Goal: Transaction & Acquisition: Purchase product/service

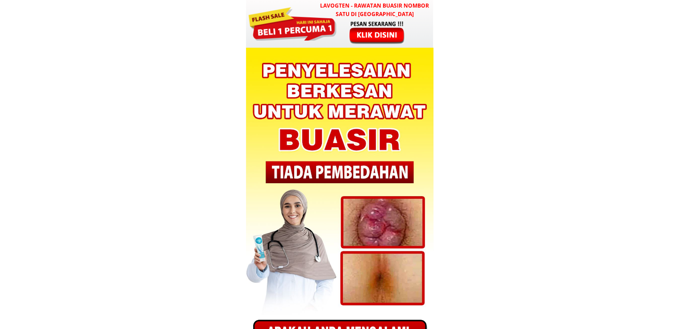
click at [379, 21] on div at bounding box center [377, 32] width 74 height 25
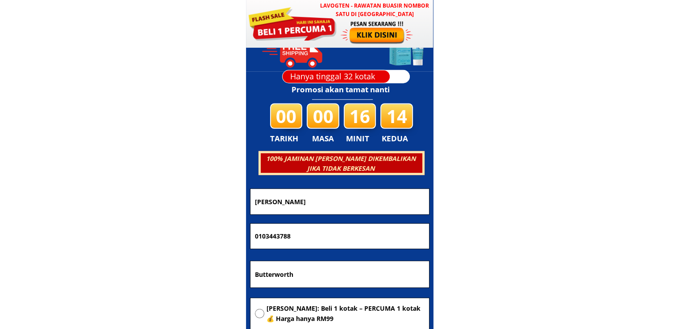
scroll to position [2537, 0]
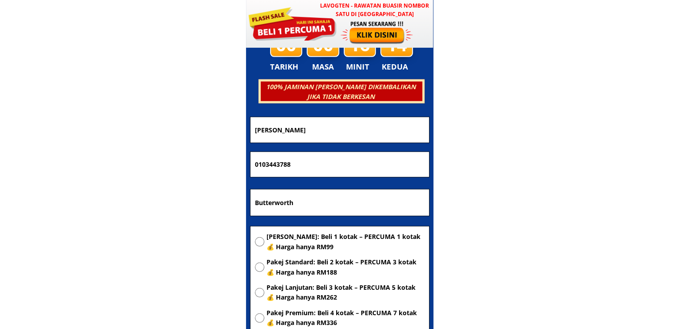
drag, startPoint x: 330, startPoint y: 134, endPoint x: 183, endPoint y: 142, distance: 147.0
paste input "Doris"
type input "Doris"
drag, startPoint x: 356, startPoint y: 161, endPoint x: 152, endPoint y: 164, distance: 203.9
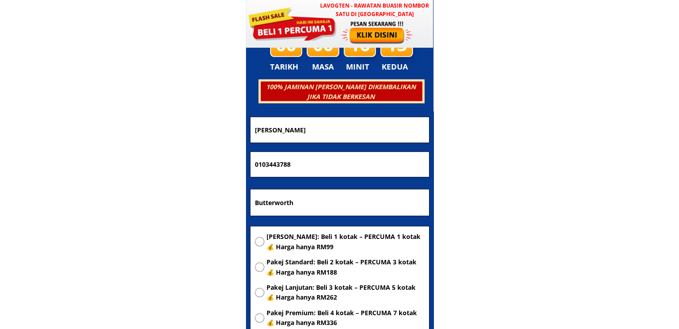
paste input "98272140"
type input "0198272140"
drag, startPoint x: 325, startPoint y: 214, endPoint x: 117, endPoint y: 184, distance: 210.0
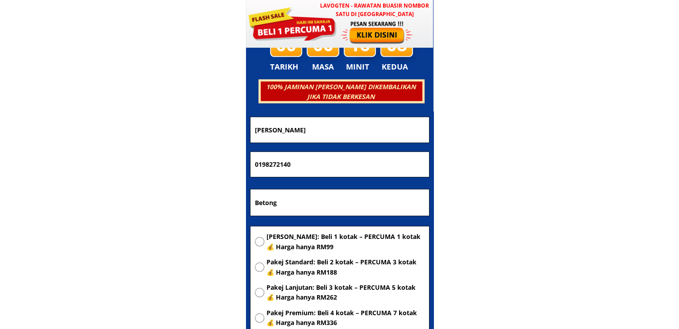
type input "Betong"
click at [309, 237] on span "[PERSON_NAME]: Beli 1 kotak – PERCUMA 1 kotak 💰 Harga hanya RM99" at bounding box center [345, 242] width 158 height 20
radio input "true"
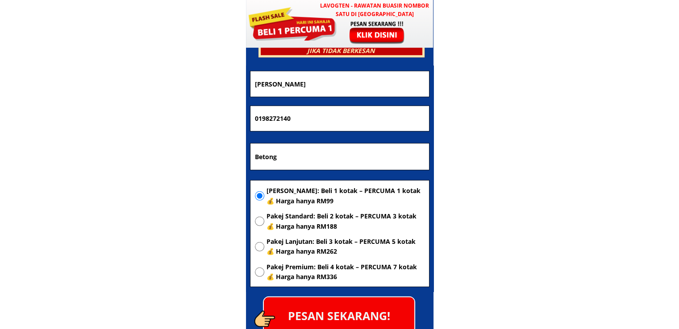
scroll to position [2670, 0]
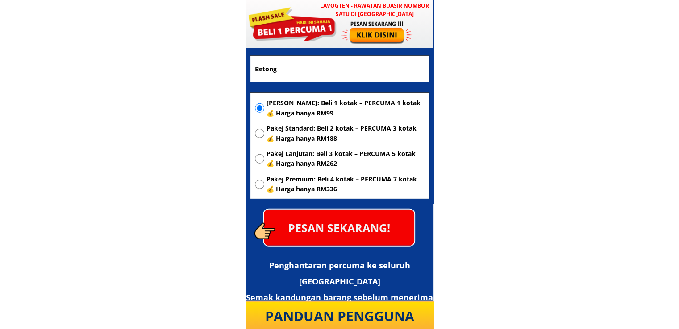
click at [382, 232] on p "PESAN SEKARANG!" at bounding box center [339, 228] width 150 height 36
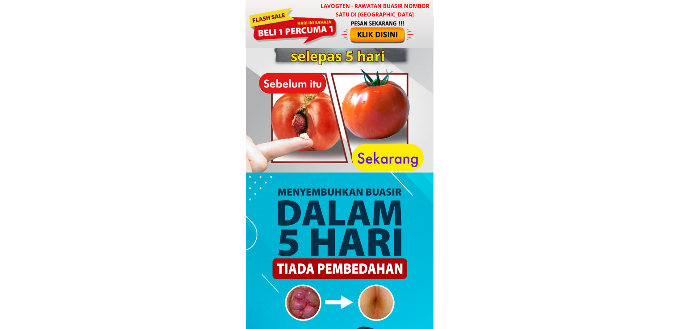
click at [357, 43] on div at bounding box center [378, 32] width 74 height 25
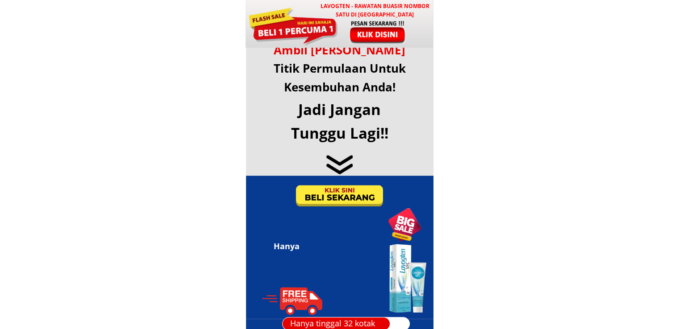
scroll to position [4302, 0]
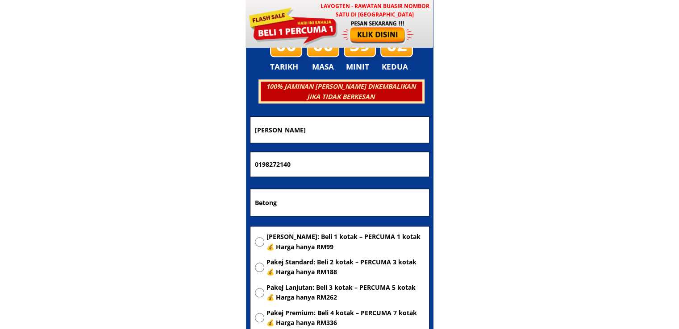
drag, startPoint x: 299, startPoint y: 204, endPoint x: 73, endPoint y: 188, distance: 225.9
click at [75, 188] on body "LAVOGTEN - Rawatan Buasir Nombor Satu di Malaysia Dengarkan pengalaman hebat pe…" at bounding box center [339, 256] width 679 height 9116
type input "T"
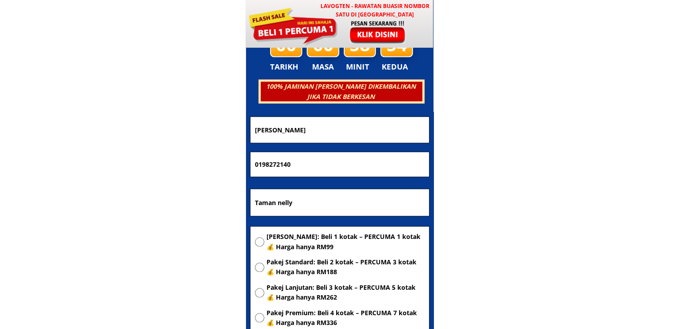
type input "Taman nelly"
drag, startPoint x: 335, startPoint y: 136, endPoint x: 107, endPoint y: 137, distance: 228.0
click at [107, 137] on body "LAVOGTEN - Rawatan Buasir Nombor Satu di Malaysia Dengarkan pengalaman hebat pe…" at bounding box center [339, 256] width 679 height 9116
paste input "[PERSON_NAME]"
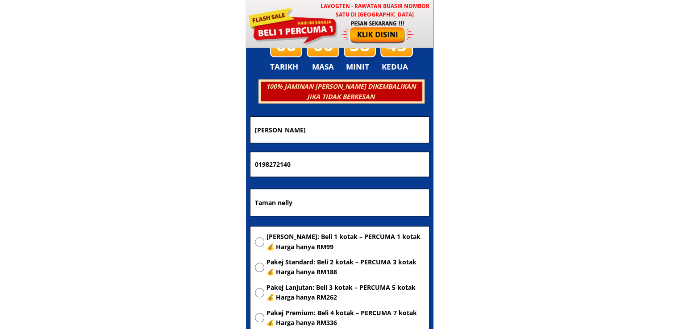
type input "[PERSON_NAME]"
drag, startPoint x: 264, startPoint y: 162, endPoint x: 121, endPoint y: 164, distance: 142.8
click at [127, 164] on body "LAVOGTEN - Rawatan Buasir Nombor Satu di Malaysia Dengarkan pengalaman hebat pe…" at bounding box center [339, 256] width 679 height 9116
paste input "3985683"
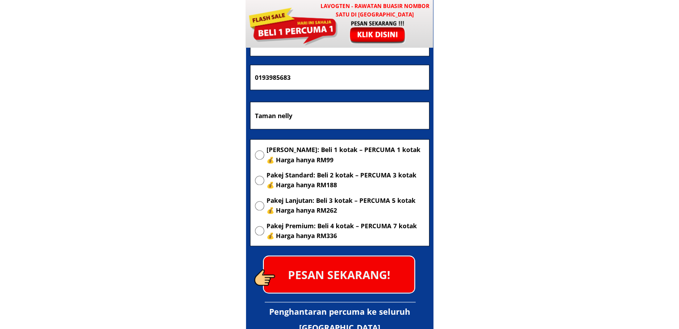
scroll to position [4391, 0]
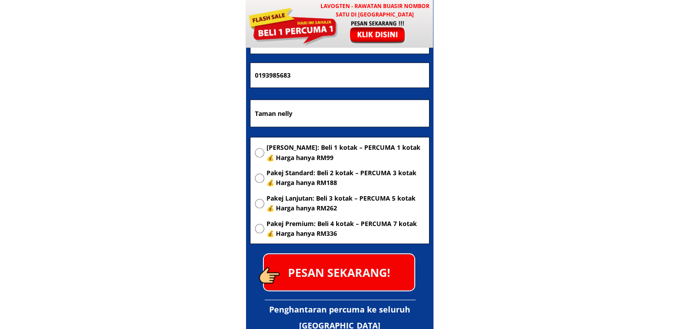
type input "0193985683"
click at [306, 149] on span "[PERSON_NAME]: Beli 1 kotak – PERCUMA 1 kotak 💰 Harga hanya RM99" at bounding box center [345, 153] width 158 height 20
radio input "true"
click at [365, 266] on p "PESAN SEKARANG!" at bounding box center [339, 272] width 150 height 36
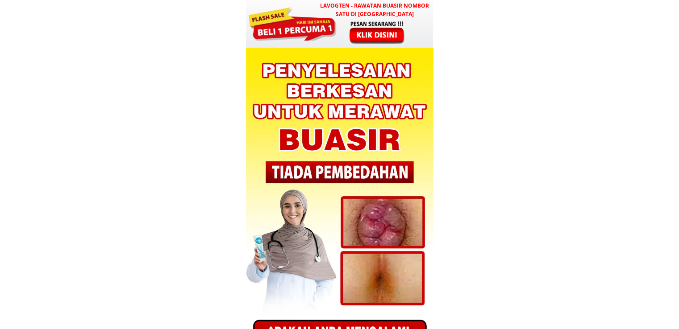
click at [343, 28] on div at bounding box center [377, 32] width 74 height 25
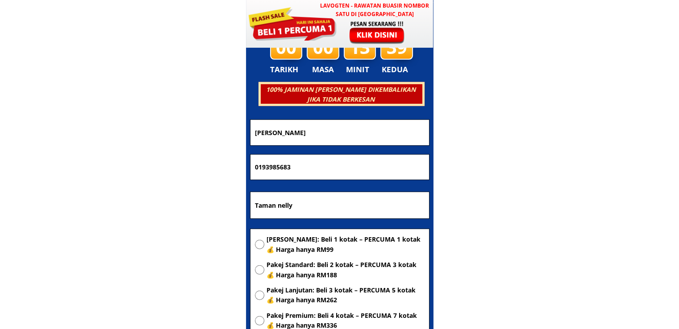
scroll to position [2537, 0]
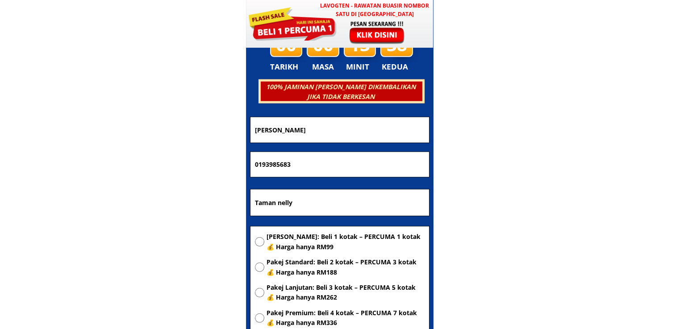
drag, startPoint x: 343, startPoint y: 129, endPoint x: 102, endPoint y: 142, distance: 241.3
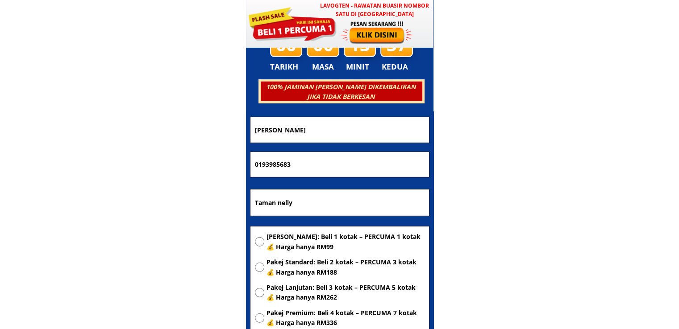
drag, startPoint x: 313, startPoint y: 172, endPoint x: 100, endPoint y: 170, distance: 212.8
paste input "60135826400"
type input "60135826400"
drag, startPoint x: 342, startPoint y: 204, endPoint x: 87, endPoint y: 199, distance: 254.8
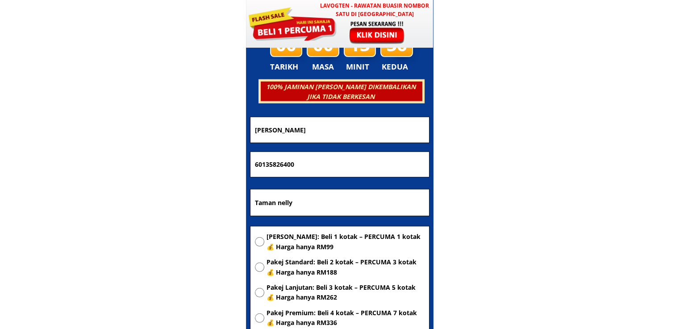
paste input "60135826400"
type input "60135826400"
drag, startPoint x: 331, startPoint y: 129, endPoint x: 13, endPoint y: 147, distance: 318.2
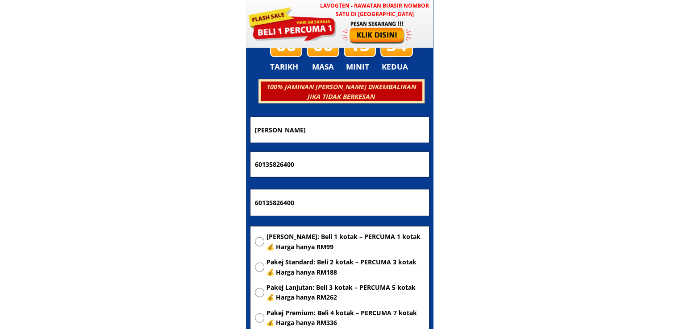
paste input "ilo Steady"
type input "Silo Steady"
click at [293, 225] on form "PESAN SEKARANG! Silo Steady 60135826400 60135826400 Pakej Asas: Beli 1 kotak – …" at bounding box center [339, 249] width 179 height 264
click at [301, 238] on span "[PERSON_NAME]: Beli 1 kotak – PERCUMA 1 kotak 💰 Harga hanya RM99" at bounding box center [345, 242] width 158 height 20
radio input "true"
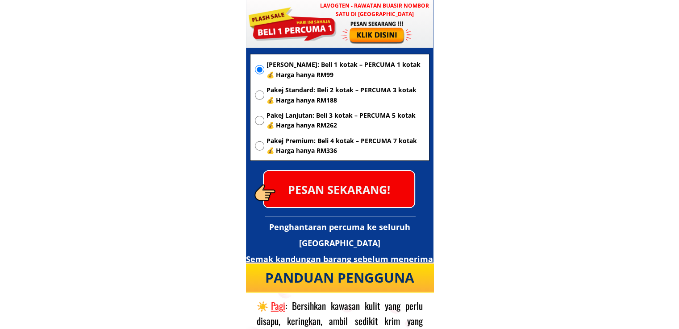
scroll to position [2715, 0]
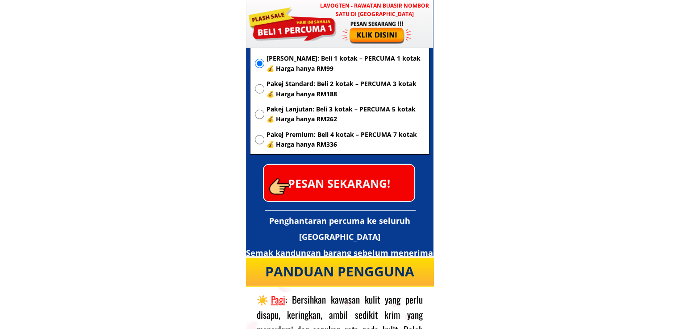
click at [377, 182] on p "PESAN SEKARANG!" at bounding box center [339, 183] width 150 height 36
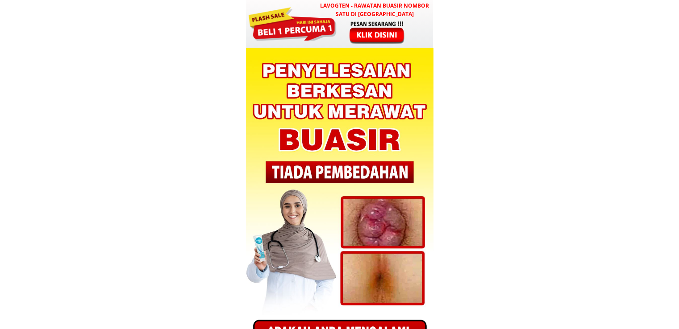
click at [354, 21] on div at bounding box center [377, 32] width 74 height 25
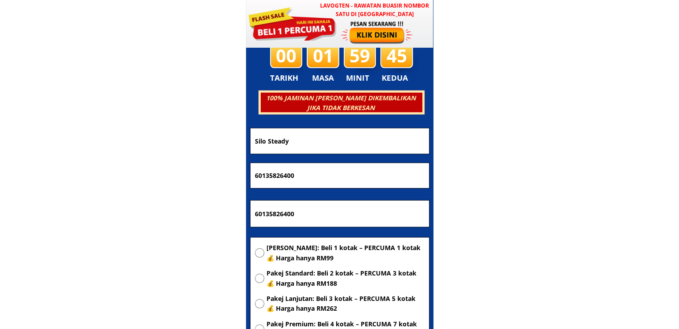
scroll to position [2537, 0]
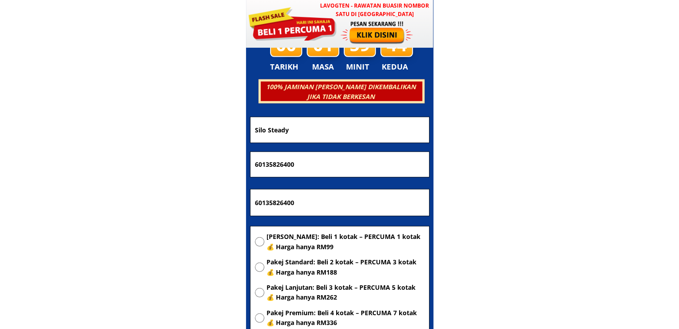
drag, startPoint x: 331, startPoint y: 165, endPoint x: 138, endPoint y: 168, distance: 192.3
paste input "019-4005481"
click at [268, 166] on input "019-4005481" at bounding box center [340, 164] width 174 height 25
type input "0194005481"
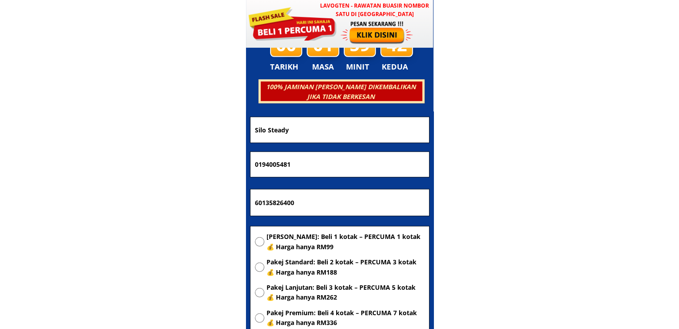
drag, startPoint x: 323, startPoint y: 199, endPoint x: 161, endPoint y: 200, distance: 162.0
type input "B.2"
drag, startPoint x: 193, startPoint y: 130, endPoint x: 94, endPoint y: 139, distance: 99.9
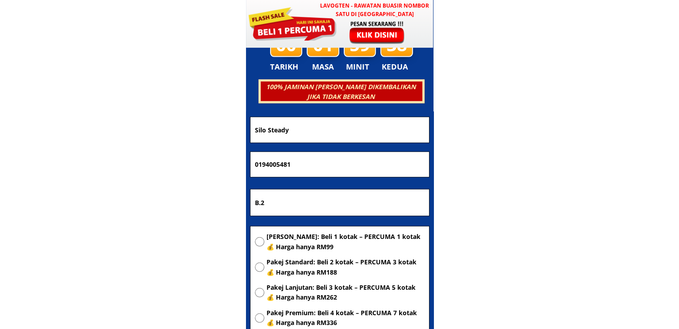
paste input "TUAN FADHILAH BINTI TUAN ABDULLAH"
type input "TUAN FADHILAH BINTI TUAN ABDULLAH"
click at [313, 247] on span "[PERSON_NAME]: Beli 1 kotak – PERCUMA 1 kotak 💰 Harga hanya RM99" at bounding box center [345, 242] width 158 height 20
radio input "true"
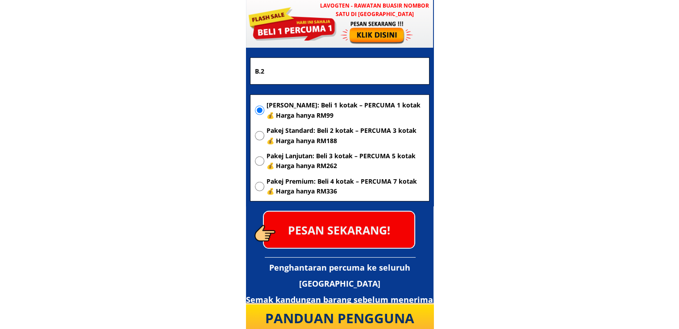
scroll to position [2670, 0]
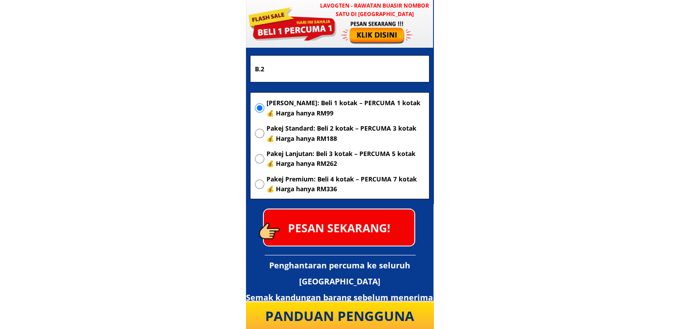
click at [362, 229] on p "PESAN SEKARANG!" at bounding box center [339, 228] width 150 height 36
